Goal: Task Accomplishment & Management: Use online tool/utility

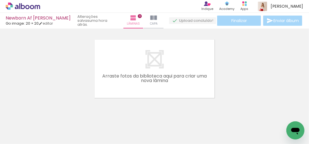
scroll to position [0, 347]
click at [162, 80] on quentale-workspace at bounding box center [154, 72] width 309 height 144
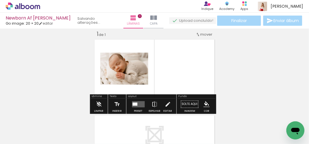
scroll to position [7, 0]
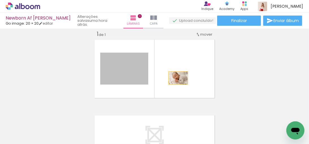
drag, startPoint x: 135, startPoint y: 72, endPoint x: 167, endPoint y: 77, distance: 32.5
click at [167, 77] on quentale-layouter at bounding box center [154, 68] width 123 height 61
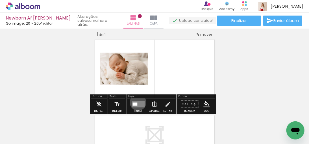
click at [137, 102] on quentale-layouter at bounding box center [138, 104] width 13 height 6
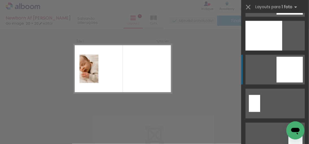
scroll to position [971, 0]
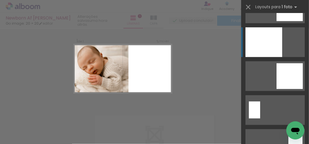
click at [261, 50] on div at bounding box center [263, 42] width 37 height 30
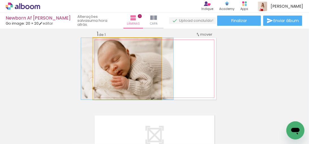
click at [127, 64] on quentale-photo at bounding box center [127, 68] width 69 height 61
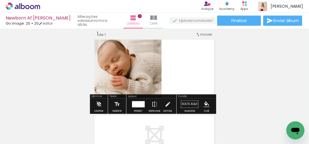
click at [134, 101] on div at bounding box center [138, 104] width 13 height 6
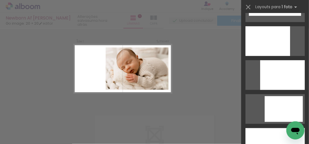
scroll to position [1545, 0]
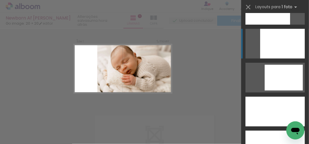
click at [275, 48] on div at bounding box center [282, 44] width 45 height 30
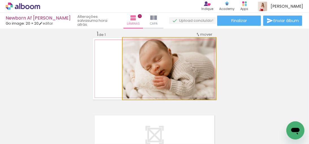
click at [157, 74] on quentale-photo at bounding box center [168, 68] width 93 height 61
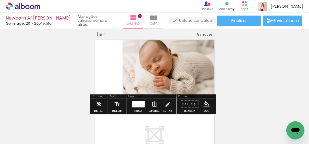
click at [233, 74] on div "Inserir lâmina 1 de 1" at bounding box center [154, 98] width 309 height 151
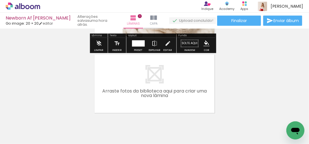
scroll to position [93, 0]
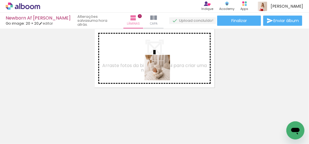
drag, startPoint x: 93, startPoint y: 128, endPoint x: 157, endPoint y: 73, distance: 84.4
click at [157, 73] on quentale-workspace at bounding box center [154, 72] width 309 height 144
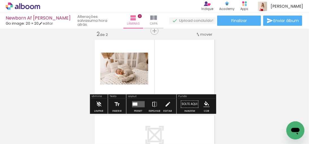
scroll to position [83, 0]
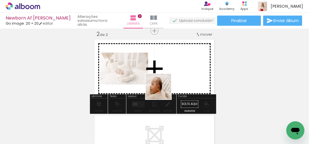
drag, startPoint x: 153, startPoint y: 100, endPoint x: 163, endPoint y: 93, distance: 12.7
click at [164, 89] on quentale-workspace at bounding box center [154, 72] width 309 height 144
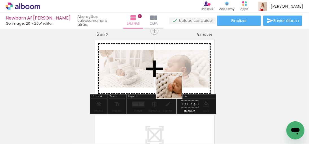
drag, startPoint x: 153, startPoint y: 123, endPoint x: 174, endPoint y: 89, distance: 40.3
click at [173, 90] on quentale-workspace at bounding box center [154, 72] width 309 height 144
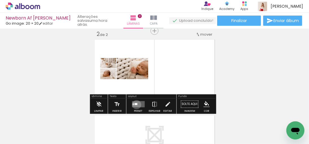
click at [135, 104] on div at bounding box center [135, 104] width 3 height 2
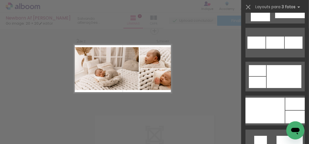
scroll to position [564, 0]
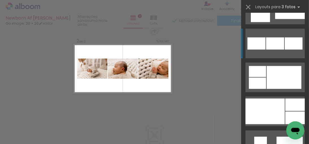
click at [273, 47] on div at bounding box center [275, 43] width 18 height 12
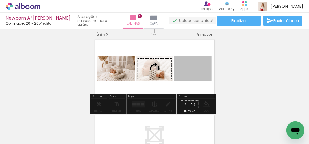
drag, startPoint x: 168, startPoint y: 74, endPoint x: 154, endPoint y: 74, distance: 13.5
click at [0, 0] on slot at bounding box center [0, 0] width 0 height 0
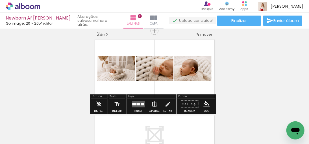
click at [244, 72] on div "Inserir lâmina 1 de 2 Inserir lâmina 2 de 2" at bounding box center [154, 61] width 309 height 227
click at [136, 104] on div at bounding box center [138, 104] width 4 height 3
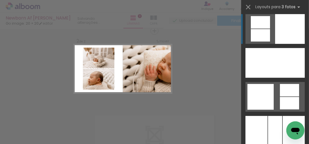
scroll to position [1484, 0]
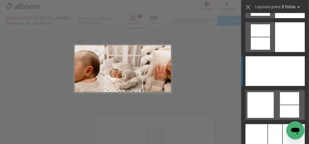
click at [268, 66] on div at bounding box center [274, 71] width 21 height 30
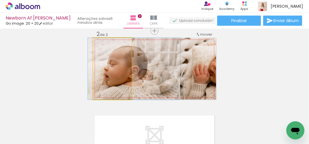
drag, startPoint x: 105, startPoint y: 82, endPoint x: 126, endPoint y: 82, distance: 21.7
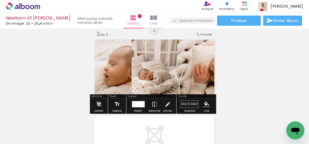
click at [221, 76] on div "Inserir lâmina 1 de 2 Inserir lâmina 2 de 2" at bounding box center [154, 61] width 309 height 227
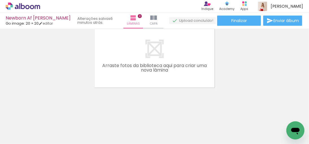
scroll to position [0, 598]
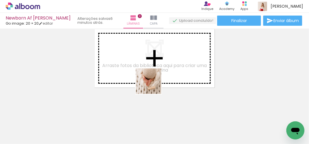
drag, startPoint x: 157, startPoint y: 117, endPoint x: 175, endPoint y: 109, distance: 19.6
click at [151, 77] on quentale-workspace at bounding box center [154, 72] width 309 height 144
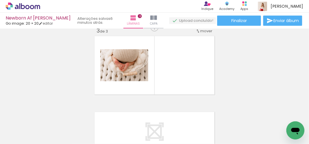
scroll to position [158, 0]
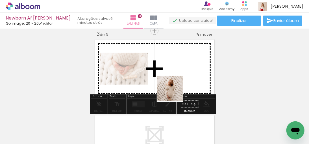
drag, startPoint x: 181, startPoint y: 110, endPoint x: 181, endPoint y: 100, distance: 9.9
click at [174, 92] on quentale-workspace at bounding box center [154, 72] width 309 height 144
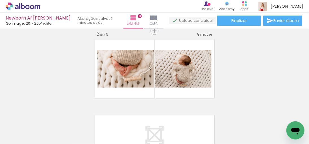
scroll to position [0, 352]
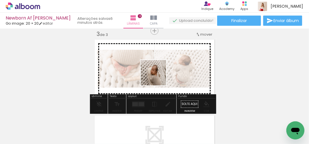
drag, startPoint x: 60, startPoint y: 129, endPoint x: 157, endPoint y: 77, distance: 110.4
click at [157, 77] on quentale-workspace at bounding box center [154, 72] width 309 height 144
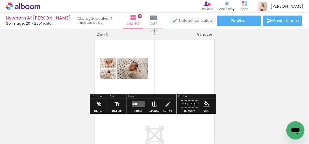
click at [138, 103] on quentale-layouter at bounding box center [138, 104] width 13 height 6
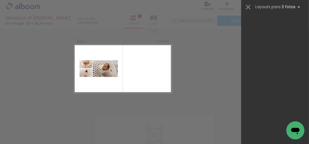
scroll to position [0, 0]
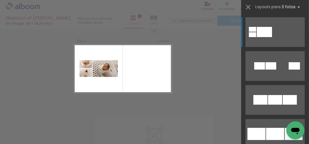
click at [204, 80] on div "Confirmar Cancelar" at bounding box center [154, 28] width 309 height 316
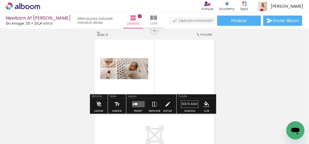
scroll to position [0, 590]
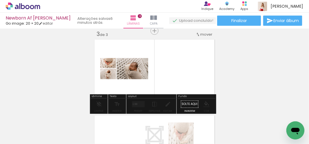
click at [46, 139] on iron-horizontal-list at bounding box center [40, 125] width 11 height 35
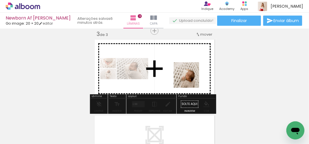
drag, startPoint x: 226, startPoint y: 130, endPoint x: 189, endPoint y: 76, distance: 66.0
click at [189, 76] on quentale-workspace at bounding box center [154, 72] width 309 height 144
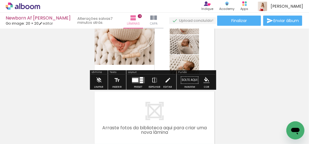
scroll to position [190, 0]
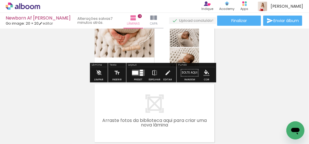
click at [135, 72] on div at bounding box center [135, 73] width 6 height 4
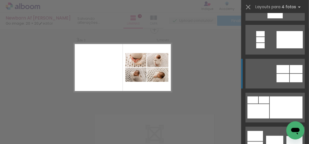
scroll to position [158, 0]
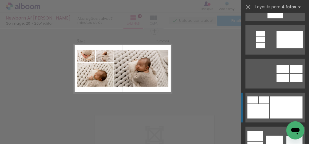
click at [269, 100] on div at bounding box center [285, 107] width 33 height 22
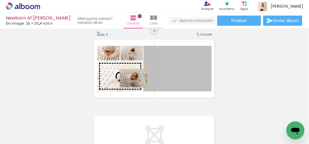
drag, startPoint x: 186, startPoint y: 78, endPoint x: 130, endPoint y: 78, distance: 55.3
click at [0, 0] on slot at bounding box center [0, 0] width 0 height 0
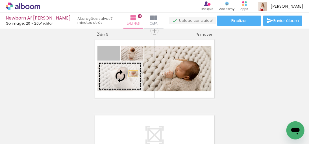
drag, startPoint x: 121, startPoint y: 62, endPoint x: 131, endPoint y: 73, distance: 14.8
click at [0, 0] on slot at bounding box center [0, 0] width 0 height 0
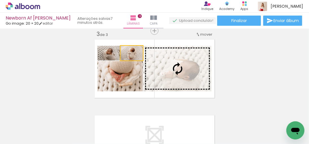
drag, startPoint x: 139, startPoint y: 52, endPoint x: 183, endPoint y: 65, distance: 46.6
click at [0, 0] on slot at bounding box center [0, 0] width 0 height 0
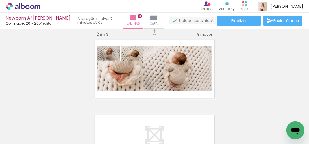
scroll to position [0, 606]
drag, startPoint x: 135, startPoint y: 96, endPoint x: 155, endPoint y: 124, distance: 34.1
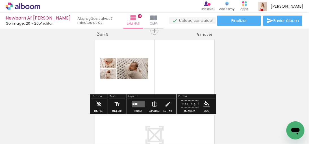
click at [144, 73] on quentale-photo at bounding box center [132, 68] width 32 height 21
click at [143, 73] on quentale-photo at bounding box center [132, 68] width 32 height 21
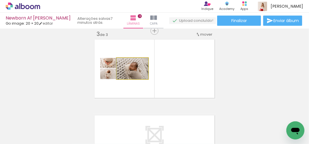
click at [143, 73] on quentale-photo at bounding box center [132, 68] width 32 height 21
click at [0, 0] on div at bounding box center [0, 0] width 0 height 0
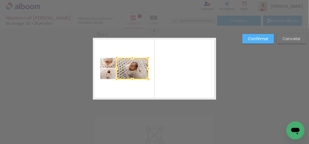
click at [221, 73] on div "Confirmar Cancelar" at bounding box center [154, 28] width 309 height 316
click at [265, 94] on div "Confirmar Cancelar" at bounding box center [154, 28] width 309 height 316
click at [295, 35] on paper-button "Cancelar" at bounding box center [290, 39] width 29 height 10
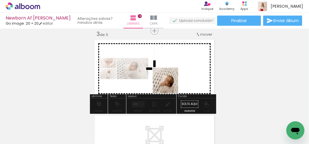
drag, startPoint x: 207, startPoint y: 128, endPoint x: 168, endPoint y: 77, distance: 64.5
click at [167, 75] on quentale-workspace at bounding box center [154, 72] width 309 height 144
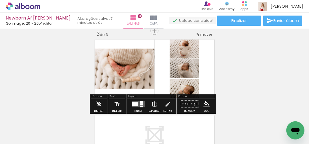
click at [195, 73] on quentale-photo at bounding box center [184, 68] width 29 height 19
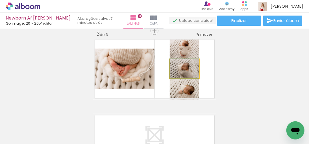
click at [195, 73] on quentale-photo at bounding box center [184, 68] width 29 height 19
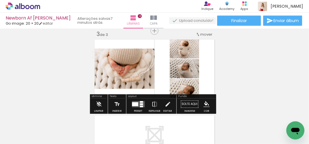
click at [251, 70] on div "Inserir lâmina 1 de 3 Inserir lâmina 2 de 3 Inserir lâmina 3 de 3" at bounding box center [154, 23] width 309 height 303
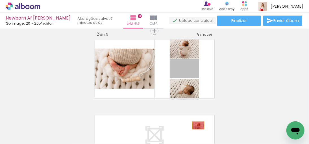
drag, startPoint x: 194, startPoint y: 73, endPoint x: 196, endPoint y: 126, distance: 53.6
click at [196, 126] on quentale-workspace at bounding box center [154, 72] width 309 height 144
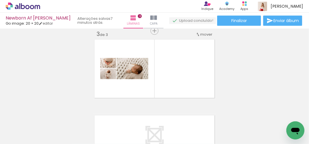
scroll to position [0, 268]
click at [134, 125] on div at bounding box center [136, 125] width 28 height 28
click at [140, 125] on div at bounding box center [136, 125] width 28 height 28
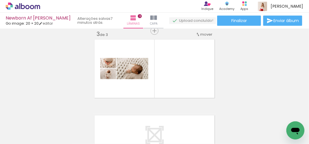
click at [140, 125] on div at bounding box center [136, 125] width 28 height 28
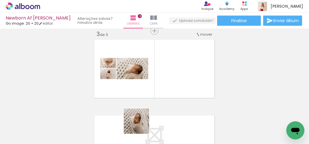
click at [139, 126] on div at bounding box center [136, 125] width 28 height 28
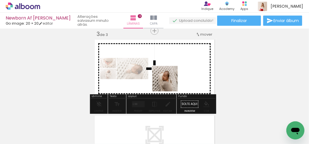
drag, startPoint x: 135, startPoint y: 129, endPoint x: 169, endPoint y: 83, distance: 58.1
click at [169, 83] on quentale-workspace at bounding box center [154, 72] width 309 height 144
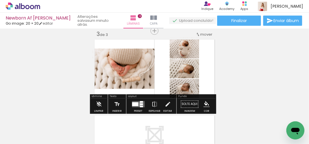
click at [140, 104] on div at bounding box center [141, 104] width 3 height 2
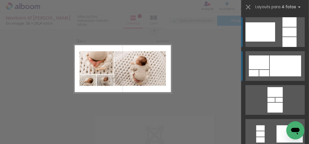
click at [269, 68] on div at bounding box center [284, 65] width 31 height 21
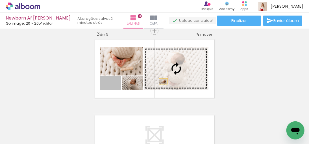
drag, startPoint x: 115, startPoint y: 88, endPoint x: 161, endPoint y: 81, distance: 46.8
click at [0, 0] on slot at bounding box center [0, 0] width 0 height 0
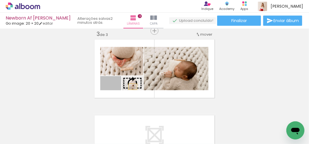
drag, startPoint x: 116, startPoint y: 88, endPoint x: 174, endPoint y: 81, distance: 57.6
click at [0, 0] on slot at bounding box center [0, 0] width 0 height 0
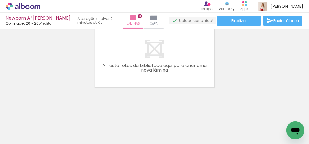
scroll to position [0, 425]
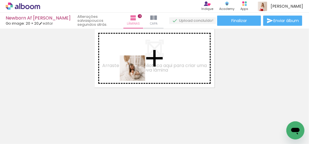
drag, startPoint x: 136, startPoint y: 104, endPoint x: 137, endPoint y: 72, distance: 31.3
click at [137, 72] on quentale-workspace at bounding box center [154, 72] width 309 height 144
click at [137, 72] on quentale-layouter at bounding box center [154, 57] width 123 height 61
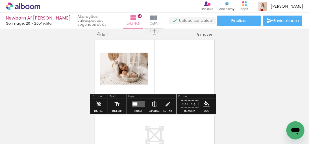
scroll to position [234, 0]
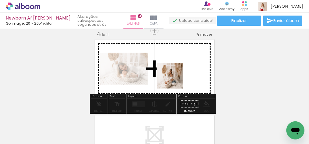
drag, startPoint x: 174, startPoint y: 117, endPoint x: 174, endPoint y: 80, distance: 37.5
click at [174, 80] on quentale-workspace at bounding box center [154, 72] width 309 height 144
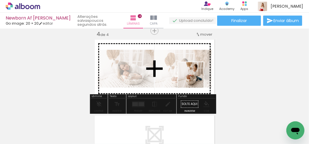
drag, startPoint x: 197, startPoint y: 117, endPoint x: 195, endPoint y: 79, distance: 38.2
click at [195, 79] on quentale-workspace at bounding box center [154, 72] width 309 height 144
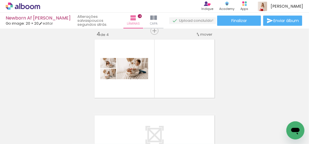
scroll to position [0, 547]
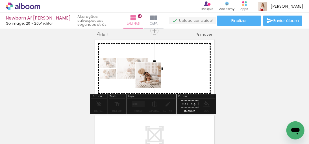
drag, startPoint x: 180, startPoint y: 125, endPoint x: 152, endPoint y: 79, distance: 53.2
click at [152, 79] on quentale-workspace at bounding box center [154, 72] width 309 height 144
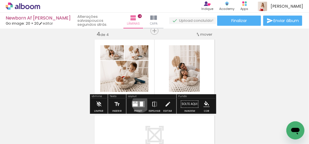
click at [140, 103] on div at bounding box center [141, 104] width 3 height 5
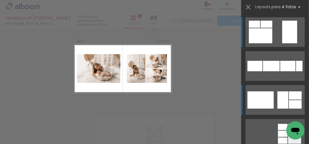
click at [261, 96] on div at bounding box center [260, 99] width 26 height 17
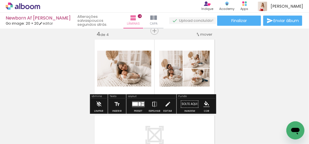
click at [142, 104] on quentale-layouter at bounding box center [138, 104] width 13 height 6
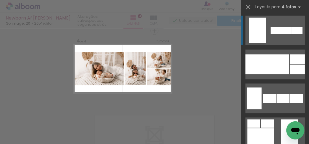
scroll to position [444, 0]
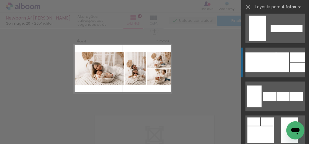
click at [272, 67] on div at bounding box center [260, 62] width 30 height 20
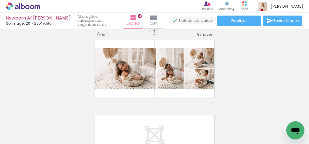
scroll to position [0, 501]
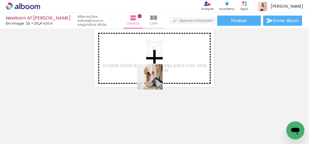
drag, startPoint x: 162, startPoint y: 118, endPoint x: 154, endPoint y: 79, distance: 40.1
click at [154, 79] on quentale-workspace at bounding box center [154, 72] width 309 height 144
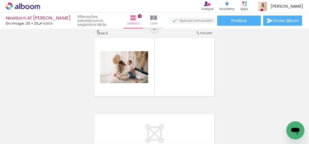
scroll to position [309, 0]
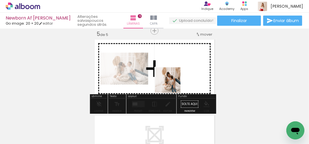
drag, startPoint x: 187, startPoint y: 122, endPoint x: 172, endPoint y: 84, distance: 40.4
click at [172, 84] on quentale-workspace at bounding box center [154, 72] width 309 height 144
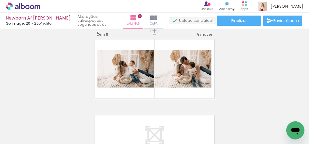
scroll to position [0, 753]
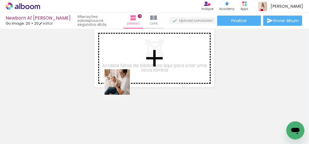
drag, startPoint x: 118, startPoint y: 91, endPoint x: 129, endPoint y: 75, distance: 18.9
click at [129, 75] on quentale-workspace at bounding box center [154, 72] width 309 height 144
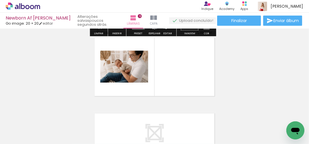
scroll to position [385, 0]
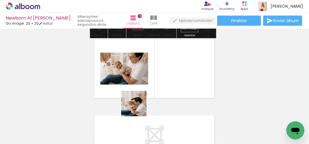
drag, startPoint x: 138, startPoint y: 107, endPoint x: 151, endPoint y: 117, distance: 16.5
click at [151, 87] on quentale-workspace at bounding box center [154, 72] width 309 height 144
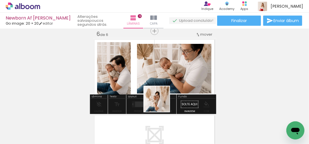
drag, startPoint x: 161, startPoint y: 112, endPoint x: 166, endPoint y: 91, distance: 21.7
click at [166, 91] on quentale-workspace at bounding box center [154, 72] width 309 height 144
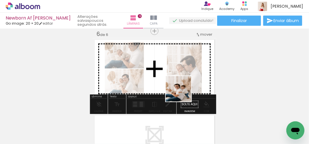
drag, startPoint x: 182, startPoint y: 94, endPoint x: 196, endPoint y: 100, distance: 15.4
click at [182, 92] on quentale-workspace at bounding box center [154, 72] width 309 height 144
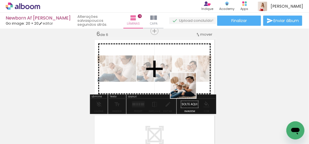
drag, startPoint x: 201, startPoint y: 103, endPoint x: 186, endPoint y: 85, distance: 23.7
click at [185, 85] on quentale-workspace at bounding box center [154, 72] width 309 height 144
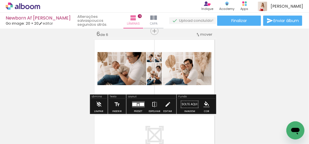
click at [138, 102] on quentale-layouter at bounding box center [138, 104] width 13 height 6
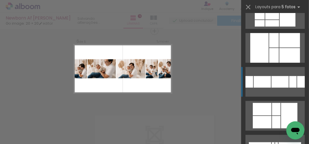
scroll to position [157, 0]
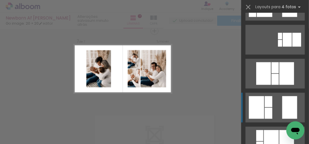
scroll to position [188, 0]
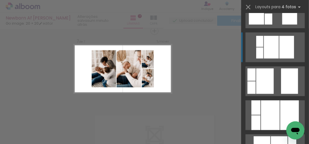
click at [271, 54] on div at bounding box center [270, 47] width 15 height 23
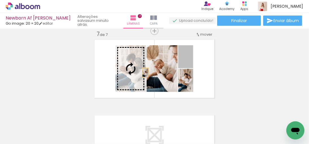
drag, startPoint x: 188, startPoint y: 63, endPoint x: 143, endPoint y: 72, distance: 46.3
click at [0, 0] on slot at bounding box center [0, 0] width 0 height 0
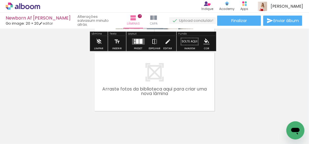
scroll to position [0, 958]
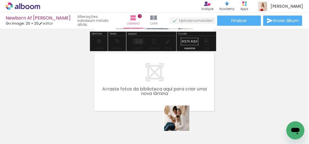
drag, startPoint x: 181, startPoint y: 122, endPoint x: 164, endPoint y: 83, distance: 42.1
click at [164, 83] on quentale-workspace at bounding box center [154, 72] width 309 height 144
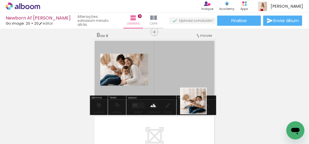
scroll to position [536, 0]
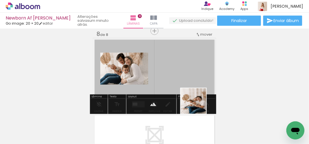
drag, startPoint x: 206, startPoint y: 118, endPoint x: 235, endPoint y: 121, distance: 28.6
click at [184, 79] on quentale-workspace at bounding box center [154, 72] width 309 height 144
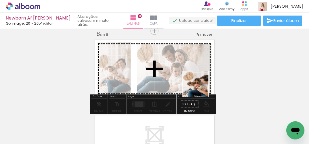
drag, startPoint x: 240, startPoint y: 127, endPoint x: 203, endPoint y: 82, distance: 57.7
click at [197, 81] on quentale-workspace at bounding box center [154, 72] width 309 height 144
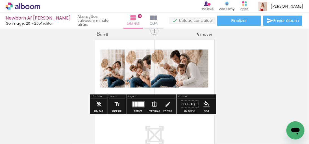
drag, startPoint x: 252, startPoint y: 138, endPoint x: 261, endPoint y: 139, distance: 8.5
click at [0, 0] on slot at bounding box center [0, 0] width 0 height 0
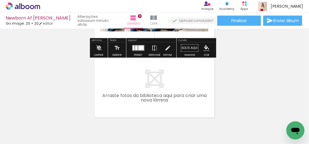
scroll to position [599, 0]
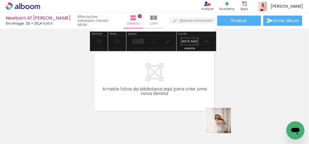
drag, startPoint x: 222, startPoint y: 124, endPoint x: 235, endPoint y: 117, distance: 14.3
click at [189, 96] on quentale-workspace at bounding box center [154, 72] width 309 height 144
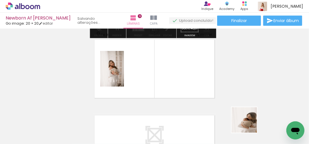
drag, startPoint x: 250, startPoint y: 125, endPoint x: 195, endPoint y: 80, distance: 71.5
click at [190, 79] on quentale-workspace at bounding box center [154, 72] width 309 height 144
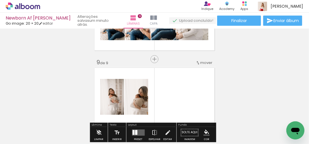
scroll to position [580, 0]
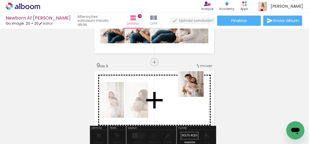
drag, startPoint x: 275, startPoint y: 119, endPoint x: 189, endPoint y: 83, distance: 93.2
click at [189, 83] on quentale-workspace at bounding box center [154, 72] width 309 height 144
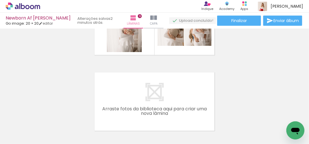
scroll to position [674, 0]
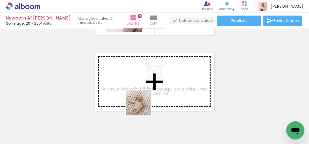
drag, startPoint x: 150, startPoint y: 122, endPoint x: 163, endPoint y: 108, distance: 19.6
click at [135, 93] on quentale-workspace at bounding box center [154, 72] width 309 height 144
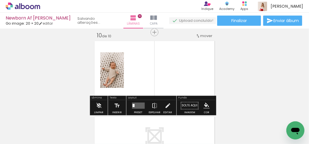
scroll to position [687, 0]
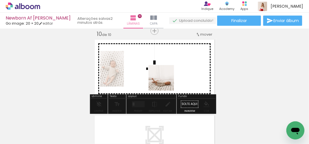
drag, startPoint x: 175, startPoint y: 108, endPoint x: 165, endPoint y: 82, distance: 27.9
click at [165, 82] on quentale-workspace at bounding box center [154, 72] width 309 height 144
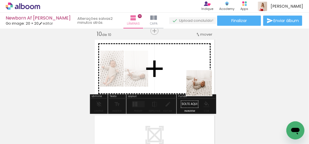
drag, startPoint x: 214, startPoint y: 123, endPoint x: 174, endPoint y: 105, distance: 43.2
click at [201, 83] on quentale-workspace at bounding box center [154, 72] width 309 height 144
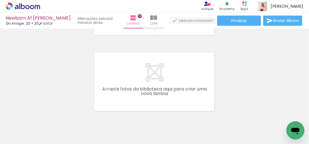
scroll to position [0, 129]
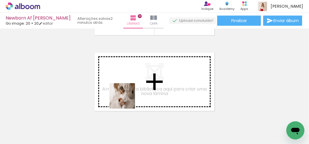
drag, startPoint x: 121, startPoint y: 122, endPoint x: 140, endPoint y: 114, distance: 20.6
click at [129, 96] on quentale-workspace at bounding box center [154, 72] width 309 height 144
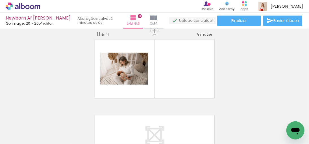
scroll to position [763, 0]
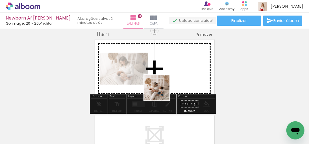
drag, startPoint x: 153, startPoint y: 119, endPoint x: 178, endPoint y: 107, distance: 27.2
click at [164, 90] on quentale-workspace at bounding box center [154, 72] width 309 height 144
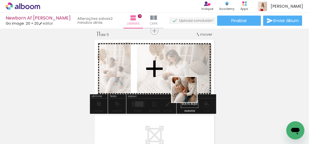
drag, startPoint x: 185, startPoint y: 123, endPoint x: 214, endPoint y: 117, distance: 29.7
click at [191, 90] on quentale-workspace at bounding box center [154, 72] width 309 height 144
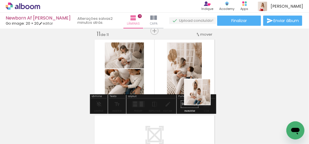
drag, startPoint x: 219, startPoint y: 130, endPoint x: 225, endPoint y: 110, distance: 20.8
click at [201, 92] on quentale-workspace at bounding box center [154, 72] width 309 height 144
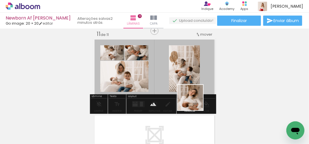
drag, startPoint x: 202, startPoint y: 106, endPoint x: 183, endPoint y: 84, distance: 29.2
click at [184, 84] on quentale-workspace at bounding box center [154, 72] width 309 height 144
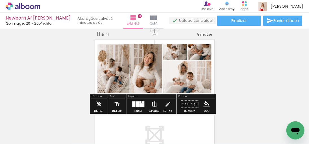
click at [139, 103] on quentale-layouter at bounding box center [138, 104] width 13 height 6
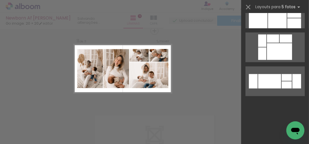
scroll to position [0, 0]
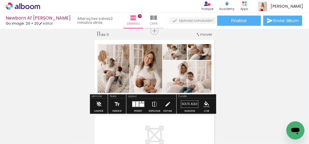
click at [141, 101] on quentale-layouter at bounding box center [138, 104] width 13 height 6
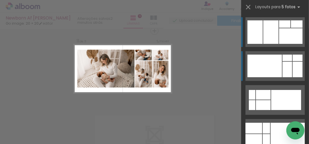
click at [276, 75] on div at bounding box center [264, 65] width 34 height 23
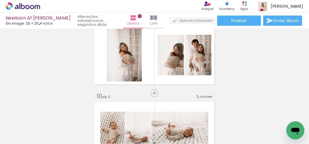
scroll to position [627, 0]
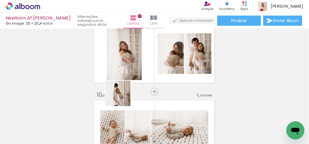
drag, startPoint x: 76, startPoint y: 119, endPoint x: 158, endPoint y: 81, distance: 91.1
click at [160, 80] on quentale-workspace at bounding box center [154, 72] width 309 height 144
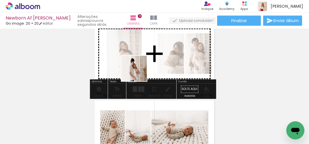
drag, startPoint x: 68, startPoint y: 126, endPoint x: 139, endPoint y: 72, distance: 88.9
click at [139, 72] on quentale-workspace at bounding box center [154, 72] width 309 height 144
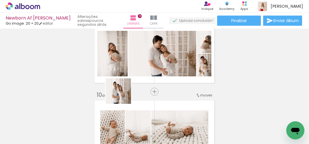
drag, startPoint x: 122, startPoint y: 95, endPoint x: 131, endPoint y: 112, distance: 19.1
click at [147, 72] on quentale-workspace at bounding box center [154, 72] width 309 height 144
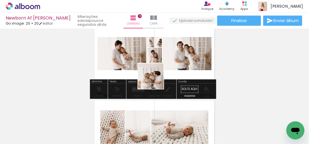
drag, startPoint x: 143, startPoint y: 98, endPoint x: 159, endPoint y: 72, distance: 31.1
click at [159, 72] on quentale-workspace at bounding box center [154, 72] width 309 height 144
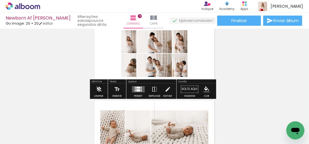
click at [136, 88] on div at bounding box center [138, 87] width 4 height 2
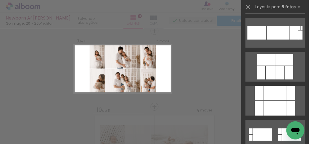
scroll to position [878, 0]
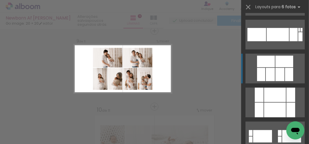
click at [276, 79] on div at bounding box center [279, 74] width 9 height 13
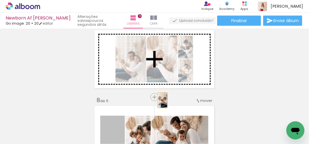
scroll to position [470, 0]
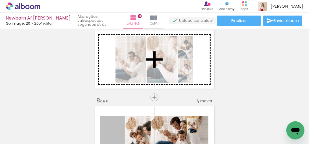
drag, startPoint x: 118, startPoint y: 88, endPoint x: 190, endPoint y: 62, distance: 77.0
click at [190, 62] on div "Inserir lâmina 1 de 11 Inserir lâmina 2 de 11 Inserir lâmina 3 de 11 Inserir lâ…" at bounding box center [154, 14] width 309 height 907
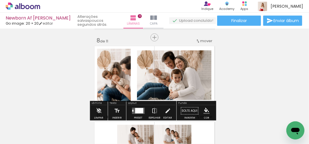
scroll to position [533, 0]
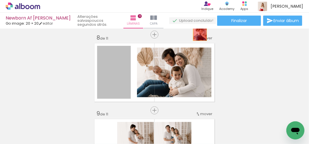
drag, startPoint x: 124, startPoint y: 80, endPoint x: 197, endPoint y: 30, distance: 89.1
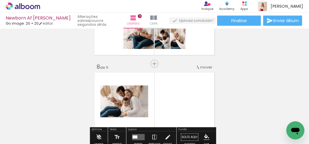
scroll to position [501, 0]
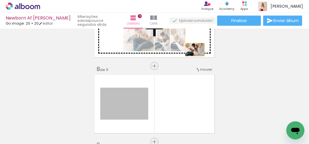
drag, startPoint x: 138, startPoint y: 94, endPoint x: 193, endPoint y: 47, distance: 72.3
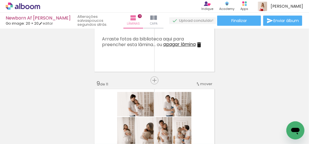
scroll to position [564, 0]
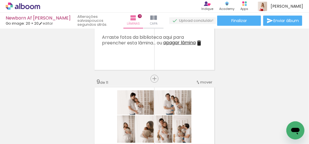
click at [199, 43] on iron-icon at bounding box center [198, 42] width 7 height 7
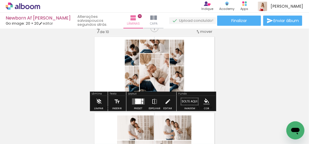
scroll to position [470, 0]
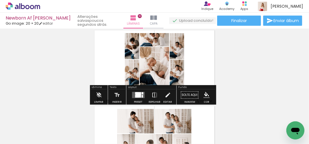
click at [142, 93] on quentale-layouter at bounding box center [138, 95] width 13 height 6
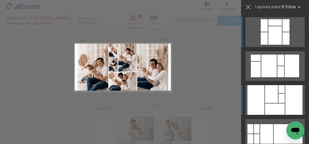
scroll to position [461, 0]
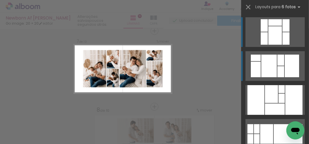
click at [278, 70] on div at bounding box center [280, 71] width 7 height 11
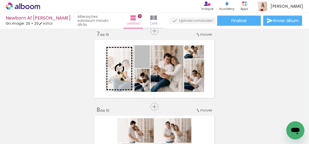
drag, startPoint x: 146, startPoint y: 66, endPoint x: 121, endPoint y: 76, distance: 26.8
click at [0, 0] on slot at bounding box center [0, 0] width 0 height 0
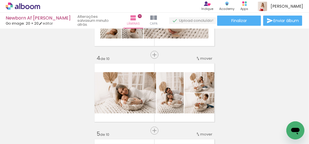
scroll to position [241, 0]
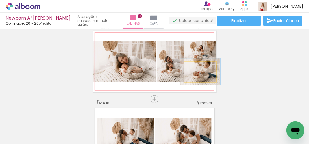
type paper-slider "126"
click at [197, 67] on div at bounding box center [198, 67] width 5 height 5
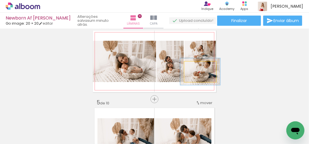
click at [207, 72] on quentale-photo at bounding box center [200, 71] width 32 height 20
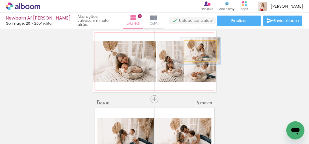
click at [196, 45] on div at bounding box center [198, 46] width 5 height 5
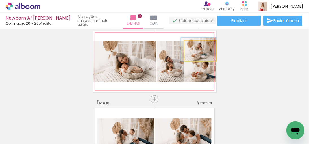
type paper-slider "109"
click at [195, 46] on div at bounding box center [197, 46] width 5 height 5
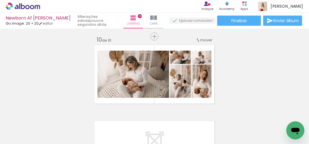
scroll to position [680, 0]
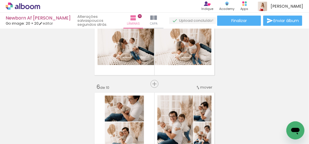
scroll to position [241, 0]
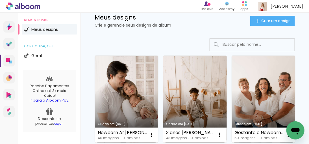
scroll to position [31, 0]
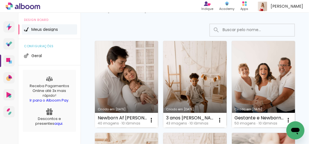
click at [127, 90] on link "Criado em 06/09/25" at bounding box center [126, 84] width 63 height 87
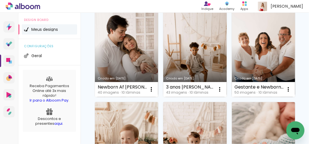
scroll to position [63, 0]
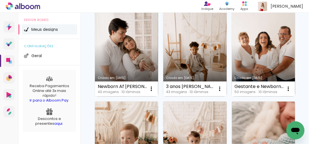
click at [130, 56] on link "Criado em 06/09/25" at bounding box center [126, 53] width 63 height 87
